Goal: Find specific page/section: Find specific page/section

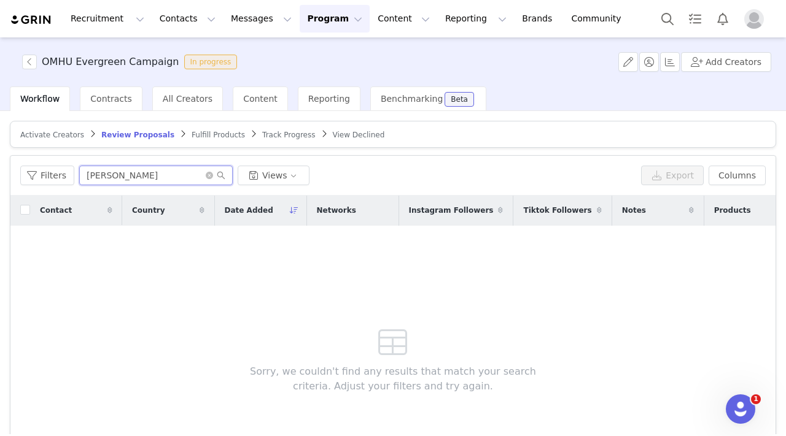
click at [146, 176] on input "[PERSON_NAME]" at bounding box center [155, 176] width 153 height 20
click at [31, 10] on div "Recruitment Recruitment Creator Search Curated Lists Landing Pages Web Extensio…" at bounding box center [322, 19] width 624 height 28
click at [35, 20] on img at bounding box center [31, 20] width 43 height 12
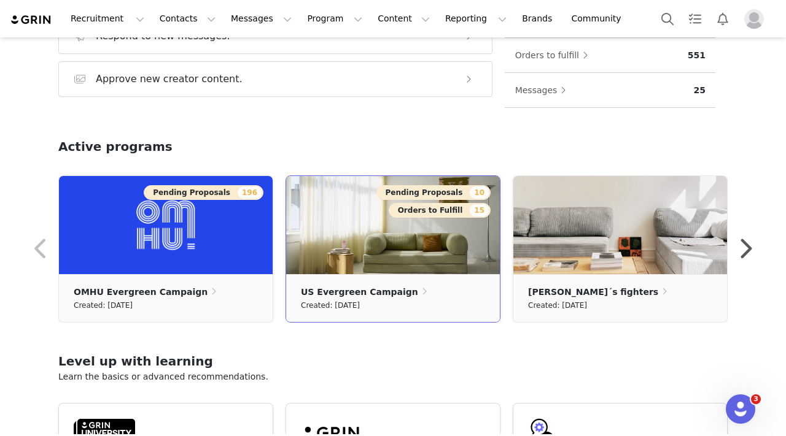
scroll to position [303, 0]
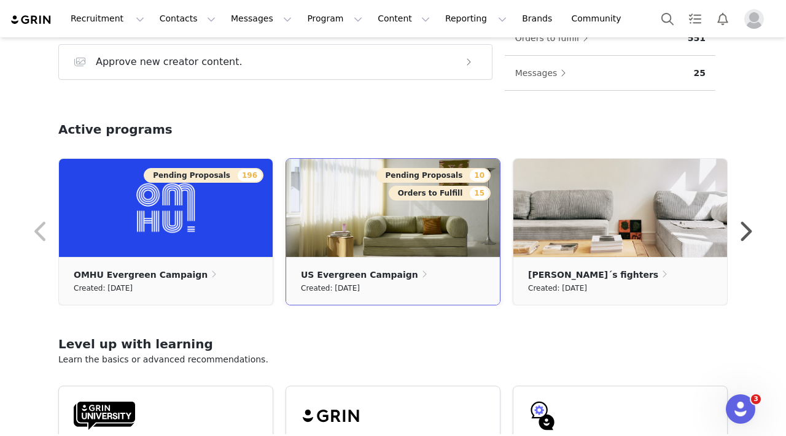
click at [395, 272] on p "US Evergreen Campaign" at bounding box center [359, 275] width 117 height 14
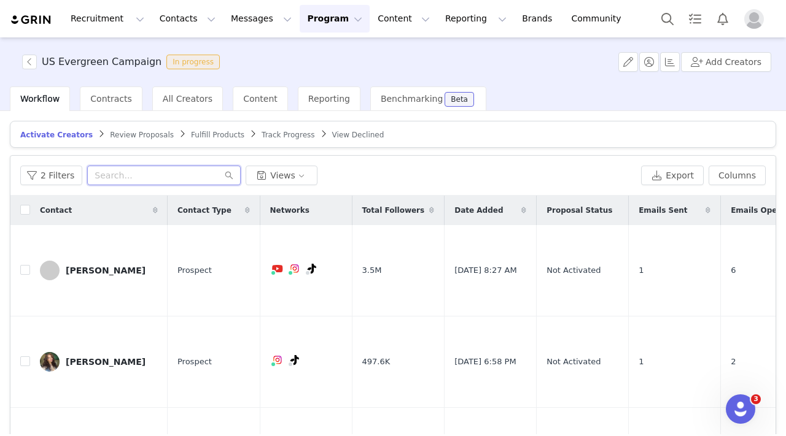
click at [129, 168] on input "text" at bounding box center [163, 176] width 153 height 20
paste input "[PERSON_NAME]"
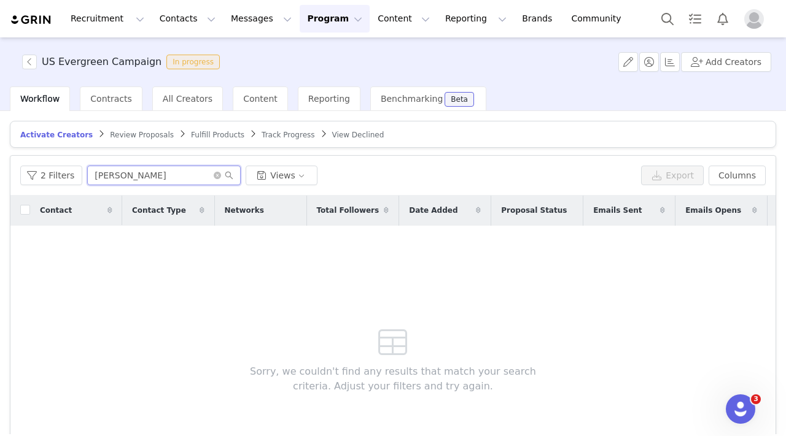
type input "[PERSON_NAME]"
click at [26, 17] on img at bounding box center [31, 20] width 43 height 12
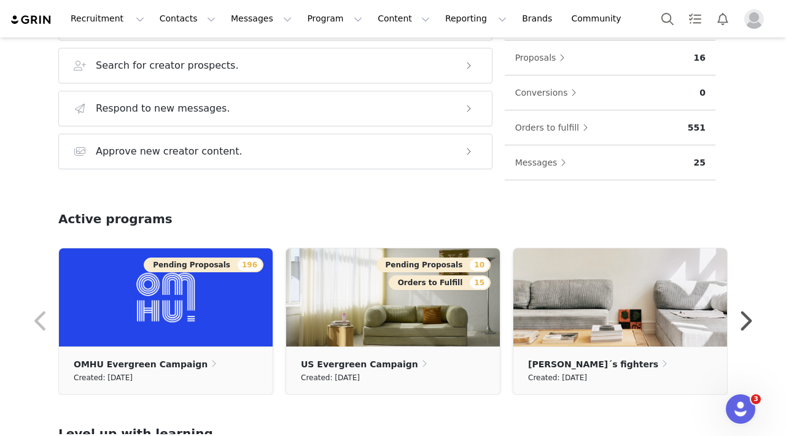
scroll to position [214, 0]
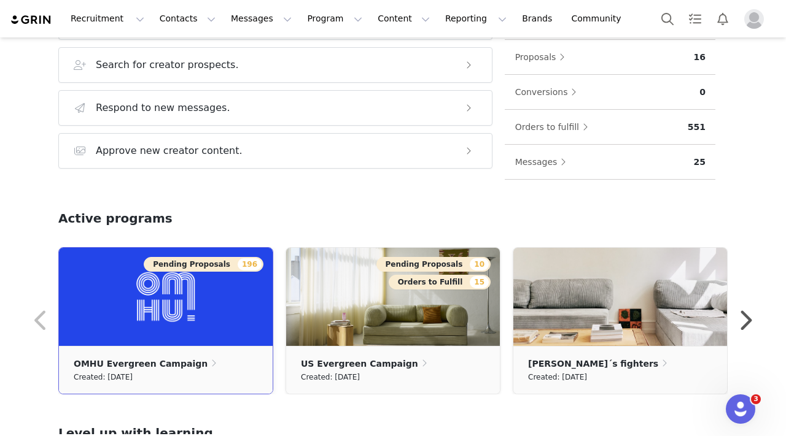
click at [153, 284] on img at bounding box center [166, 297] width 214 height 98
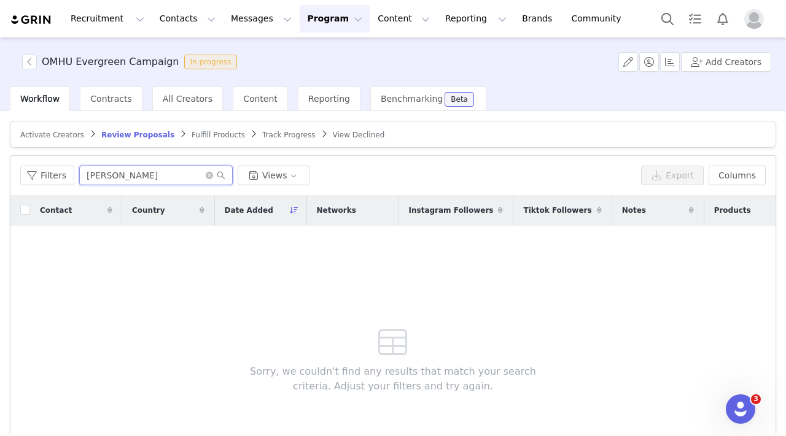
click at [144, 176] on input "[PERSON_NAME]" at bounding box center [155, 176] width 153 height 20
click at [177, 134] on span at bounding box center [183, 134] width 12 height 10
click at [152, 179] on input "[PERSON_NAME]" at bounding box center [155, 176] width 153 height 20
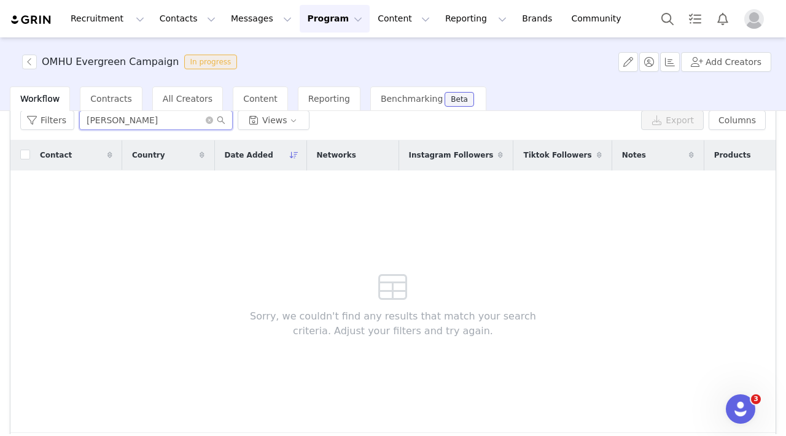
scroll to position [54, 0]
type input "[PERSON_NAME]"
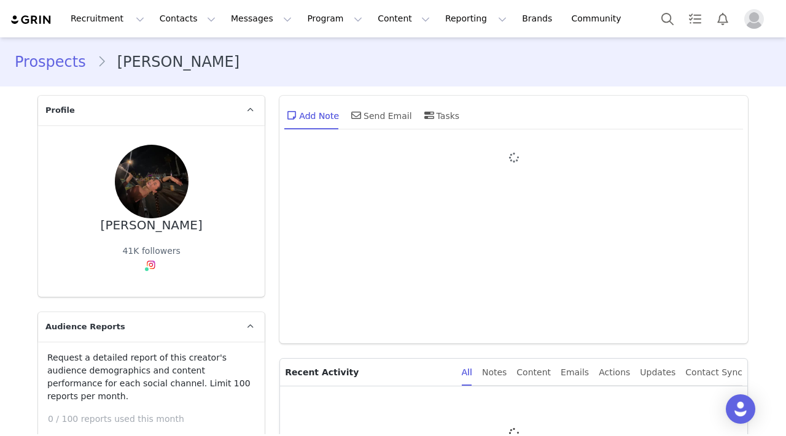
type input "+1 ([GEOGRAPHIC_DATA])"
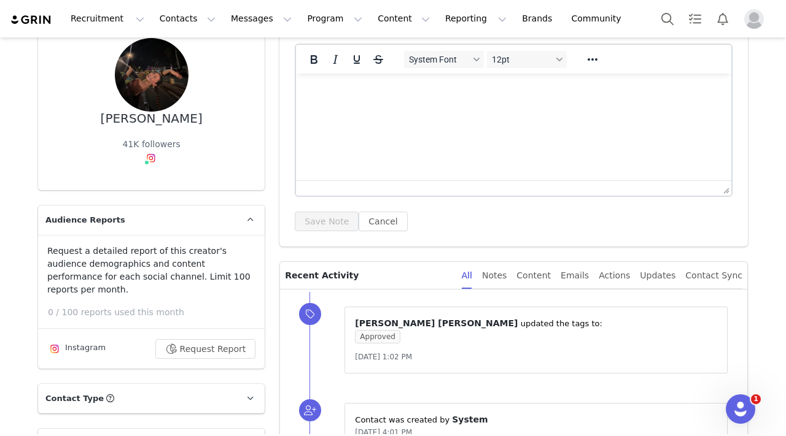
scroll to position [108, 0]
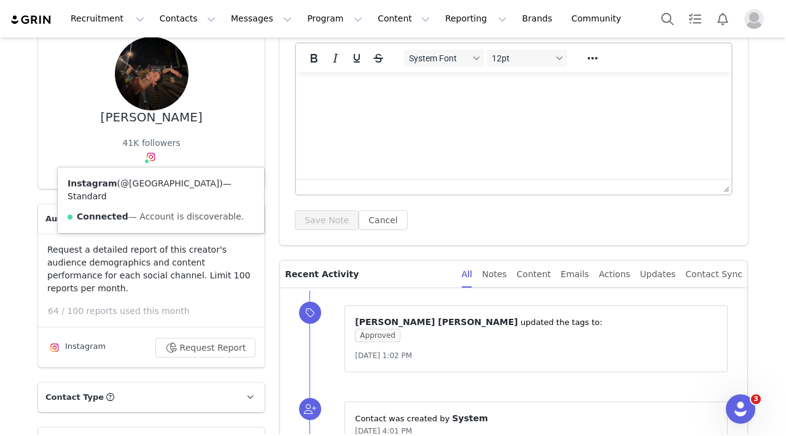
click at [155, 184] on link "@brittanyngia" at bounding box center [169, 184] width 99 height 10
